Goal: Task Accomplishment & Management: Manage account settings

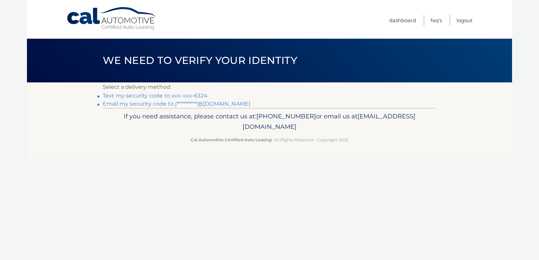
click at [207, 99] on link "Text my security code to xxx-xxx-6324" at bounding box center [155, 96] width 105 height 6
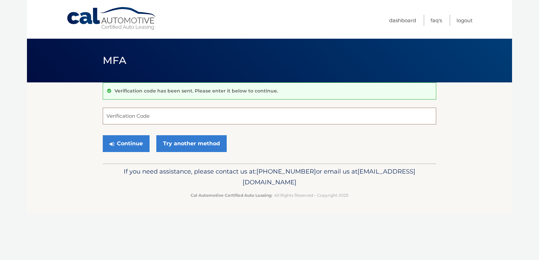
click at [161, 116] on input "Verification Code" at bounding box center [269, 116] width 333 height 17
type input "146307"
click at [126, 151] on button "Continue" at bounding box center [126, 143] width 47 height 17
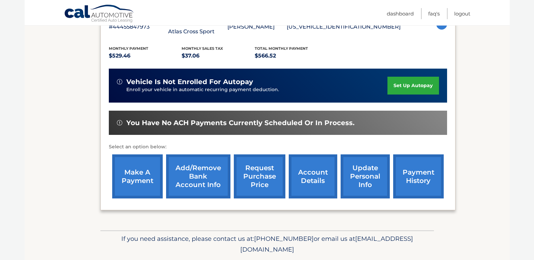
scroll to position [137, 0]
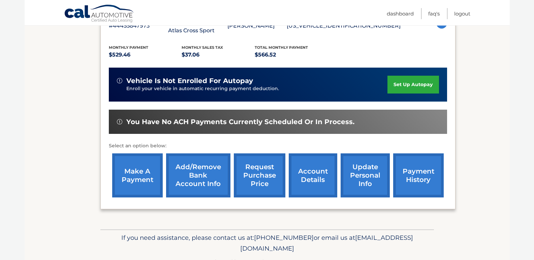
click at [137, 177] on link "make a payment" at bounding box center [137, 176] width 50 height 44
click at [207, 173] on link "Add/Remove bank account info" at bounding box center [198, 176] width 64 height 44
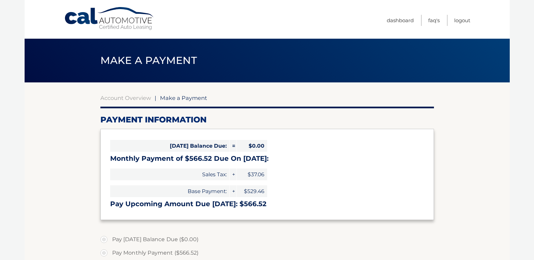
select select "ZmUyN2FiMjEtZTViMS00MTcyLWI1M2UtMWYyNzgyZmNlNWE5"
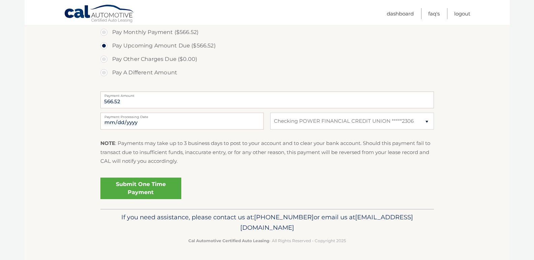
scroll to position [247, 0]
click at [427, 118] on select "Select Bank Account Checking POWER FINANCIAL CREDIT UNION *****2306" at bounding box center [351, 121] width 163 height 17
select select
click at [270, 113] on select "Select Bank Account Checking POWER FINANCIAL CREDIT UNION *****2306" at bounding box center [351, 121] width 163 height 17
click at [342, 117] on select "Select Bank Account Checking POWER FINANCIAL CREDIT UNION *****2306" at bounding box center [351, 121] width 163 height 17
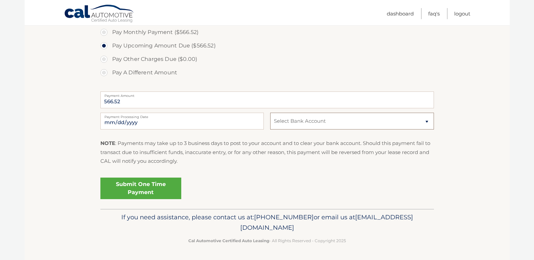
click at [270, 113] on select "Select Bank Account Checking POWER FINANCIAL CREDIT UNION *****2306" at bounding box center [351, 121] width 163 height 17
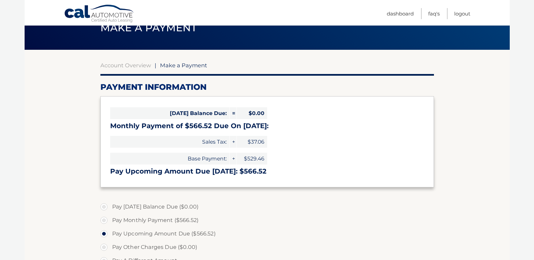
scroll to position [26, 0]
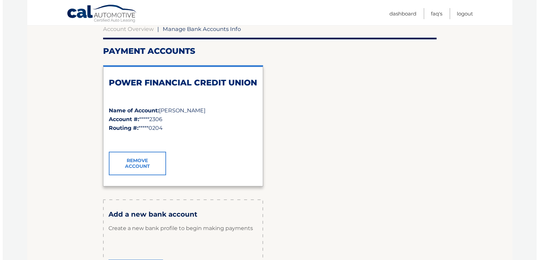
scroll to position [70, 0]
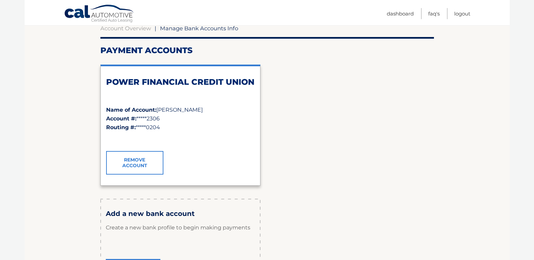
click at [139, 167] on link "Remove Account" at bounding box center [134, 163] width 57 height 24
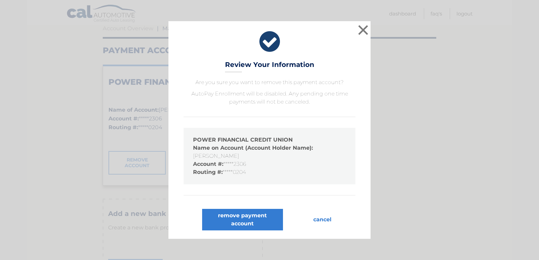
scroll to position [17, 0]
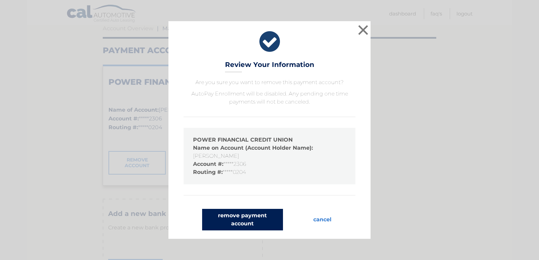
click at [240, 231] on button "remove payment account" at bounding box center [242, 220] width 81 height 22
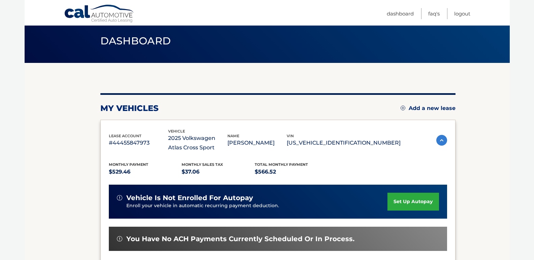
scroll to position [88, 0]
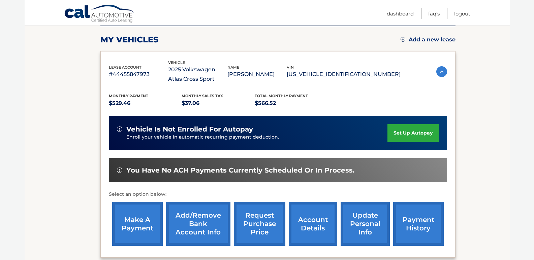
click at [197, 222] on link "Add/Remove bank account info" at bounding box center [198, 224] width 64 height 44
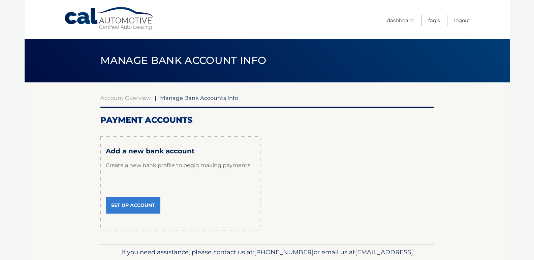
click at [138, 214] on link "Set Up Account" at bounding box center [133, 205] width 55 height 17
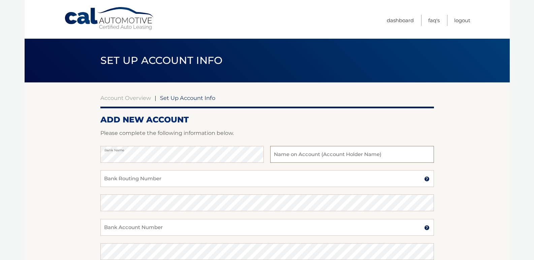
click at [402, 162] on input "text" at bounding box center [351, 154] width 163 height 17
type input "[PERSON_NAME] [PERSON_NAME]"
click at [369, 181] on input "Bank Routing Number" at bounding box center [266, 178] width 333 height 17
type input "263177903"
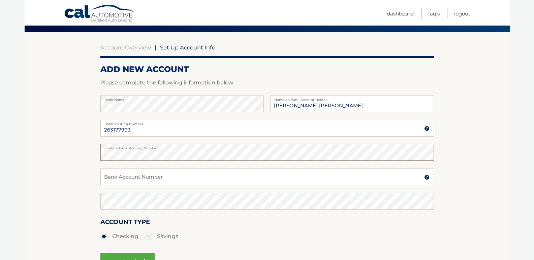
scroll to position [52, 0]
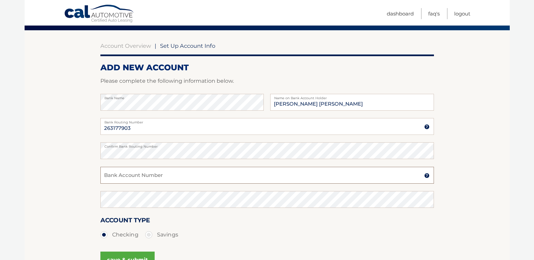
click at [391, 184] on input "Bank Account Number" at bounding box center [266, 175] width 333 height 17
click at [113, 184] on input "8100009904665" at bounding box center [266, 175] width 333 height 17
click at [115, 184] on input "8100009904665" at bounding box center [266, 175] width 333 height 17
click at [118, 184] on input "8100009904665" at bounding box center [266, 175] width 333 height 17
click at [122, 184] on input "8100009904665" at bounding box center [266, 175] width 333 height 17
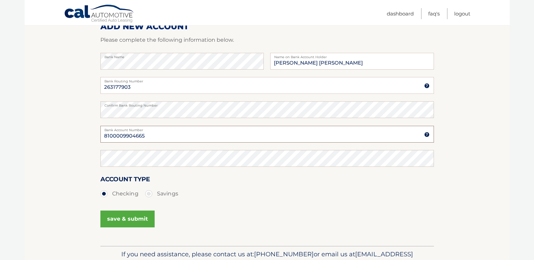
scroll to position [118, 0]
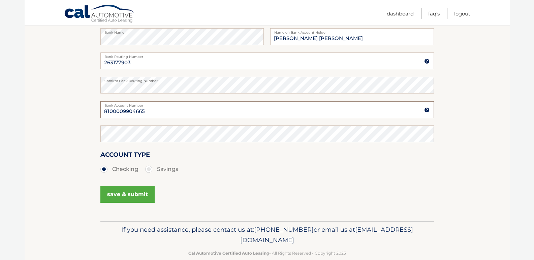
type input "8100009904665"
click at [144, 203] on button "save & submit" at bounding box center [127, 194] width 54 height 17
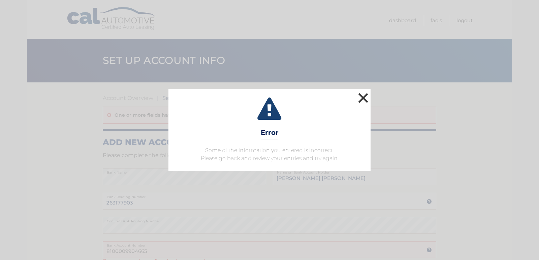
click at [367, 91] on button "×" at bounding box center [362, 97] width 13 height 13
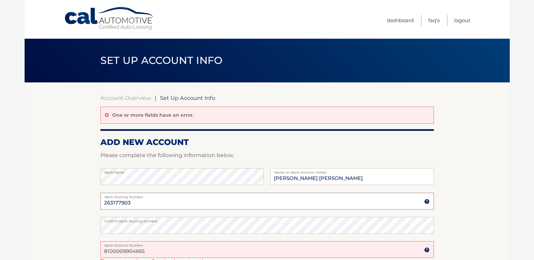
click at [145, 207] on input "263177903" at bounding box center [266, 201] width 333 height 17
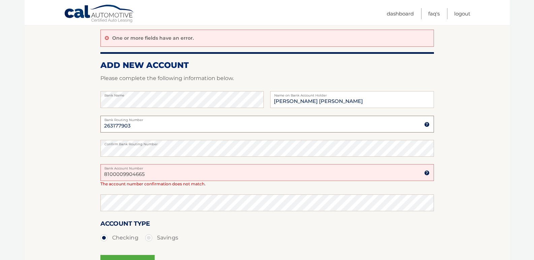
scroll to position [80, 0]
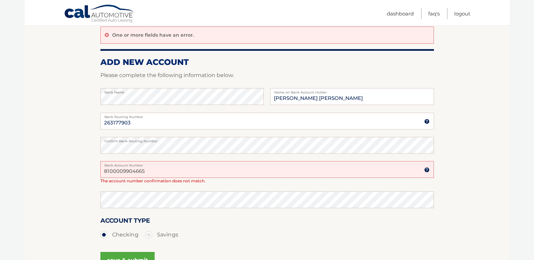
click at [168, 178] on input "8100009904665" at bounding box center [266, 169] width 333 height 17
click at [115, 178] on input "8100009904665" at bounding box center [266, 169] width 333 height 17
click at [115, 178] on input "810009904665" at bounding box center [266, 169] width 333 height 17
click at [119, 178] on input "810009904665" at bounding box center [266, 169] width 333 height 17
click at [114, 178] on input "810009904665" at bounding box center [266, 169] width 333 height 17
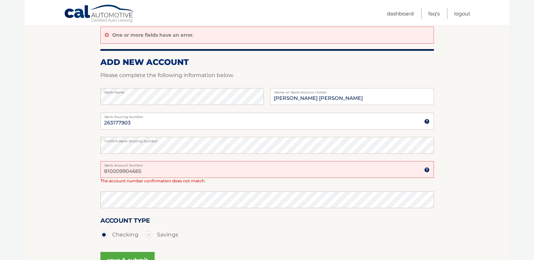
click at [116, 178] on input "810009904665" at bounding box center [266, 169] width 333 height 17
click at [120, 178] on input "810009904665" at bounding box center [266, 169] width 333 height 17
click at [116, 178] on input "810009904665" at bounding box center [266, 169] width 333 height 17
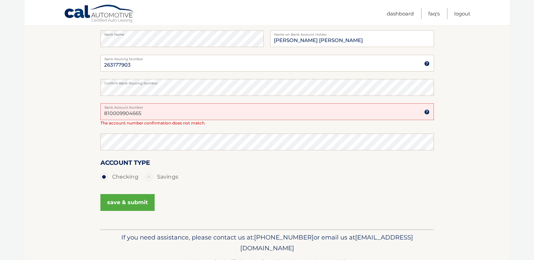
scroll to position [141, 0]
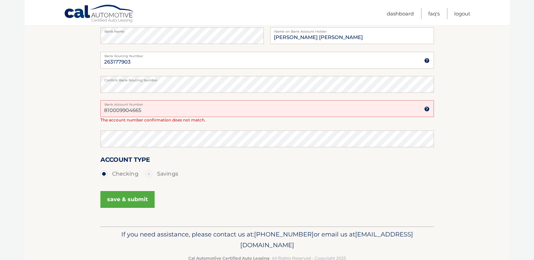
type input "810009904665"
click at [126, 208] on button "save & submit" at bounding box center [127, 199] width 54 height 17
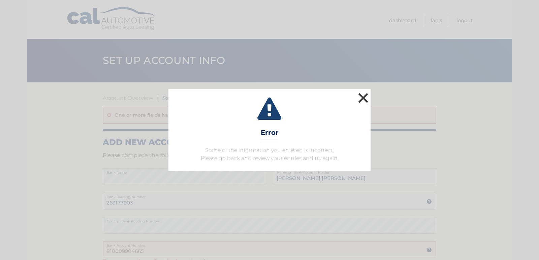
click at [361, 91] on button "×" at bounding box center [362, 97] width 13 height 13
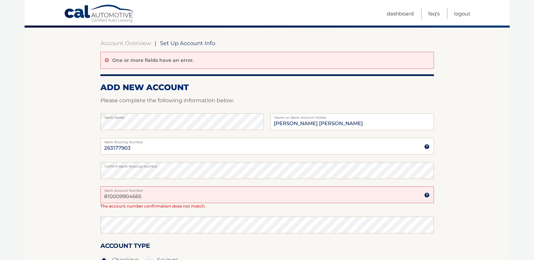
scroll to position [55, 0]
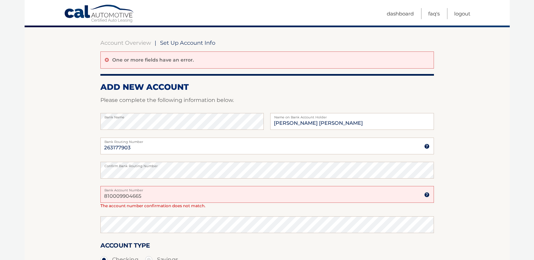
click at [122, 203] on input "810009904665" at bounding box center [266, 194] width 333 height 17
click at [165, 203] on input "8100009904665" at bounding box center [266, 194] width 333 height 17
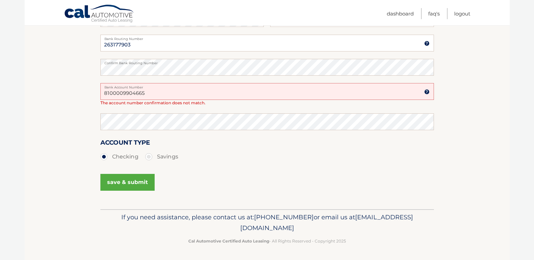
scroll to position [188, 0]
type input "8100009904665"
click at [133, 174] on button "save & submit" at bounding box center [127, 182] width 54 height 17
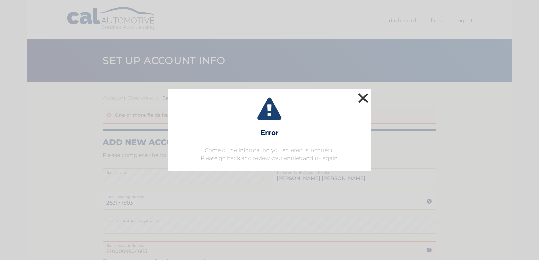
click at [360, 91] on button "×" at bounding box center [362, 97] width 13 height 13
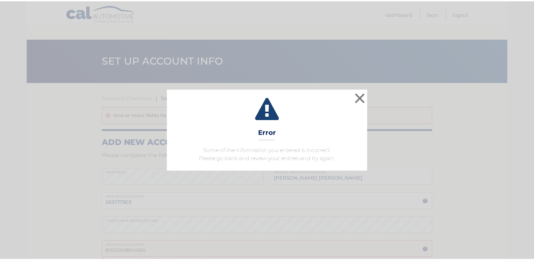
scroll to position [188, 0]
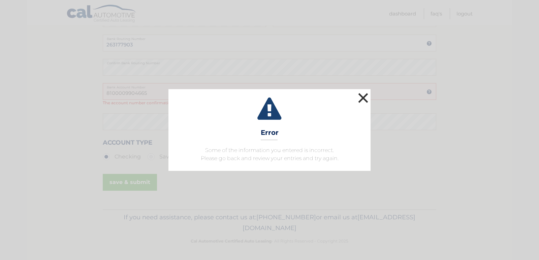
click at [364, 91] on button "×" at bounding box center [362, 97] width 13 height 13
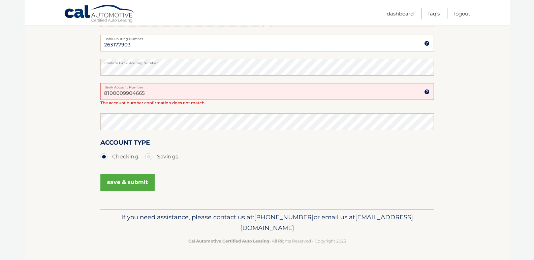
click at [109, 83] on input "8100009904665" at bounding box center [266, 91] width 333 height 17
type input "00009904665"
click at [142, 177] on button "save & submit" at bounding box center [127, 182] width 54 height 17
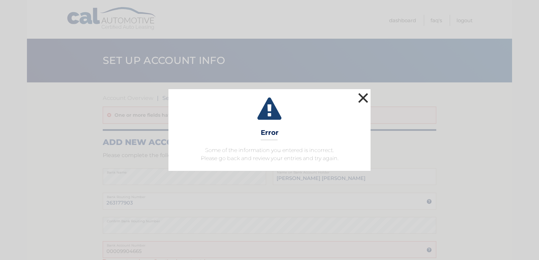
click at [361, 91] on button "×" at bounding box center [362, 97] width 13 height 13
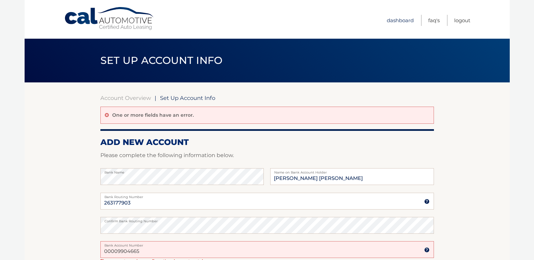
click at [386, 21] on link "Dashboard" at bounding box center [399, 20] width 27 height 11
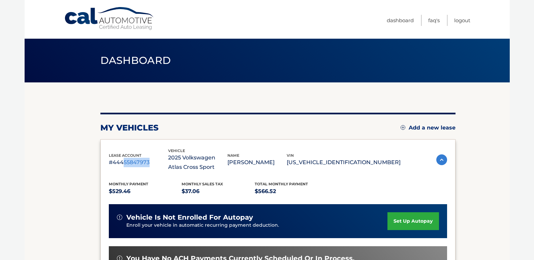
drag, startPoint x: 124, startPoint y: 161, endPoint x: 158, endPoint y: 160, distance: 34.0
click at [158, 160] on p "#44455847973" at bounding box center [138, 162] width 59 height 9
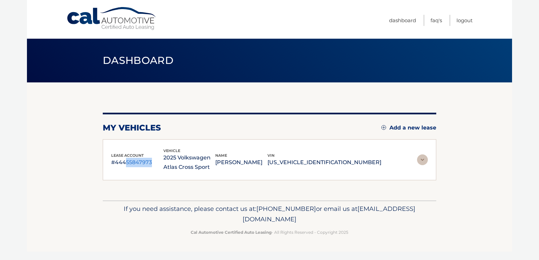
click at [138, 197] on div "my vehicles Add a new lease lease account #44455847973 vehicle 2025 Volkswagen …" at bounding box center [269, 141] width 333 height 118
click at [392, 19] on link "Dashboard" at bounding box center [402, 20] width 27 height 11
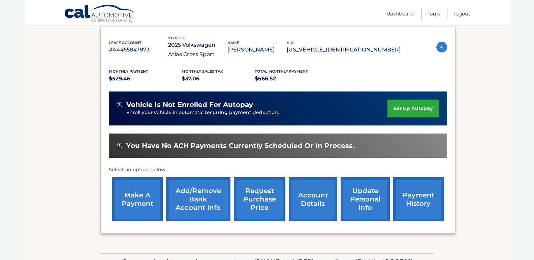
scroll to position [121, 0]
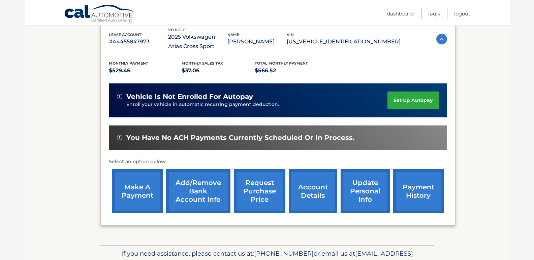
click at [424, 189] on link "payment history" at bounding box center [418, 191] width 50 height 44
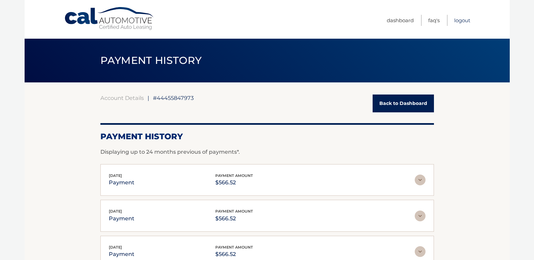
click at [463, 20] on link "Logout" at bounding box center [462, 20] width 16 height 11
